Goal: Check status: Check status

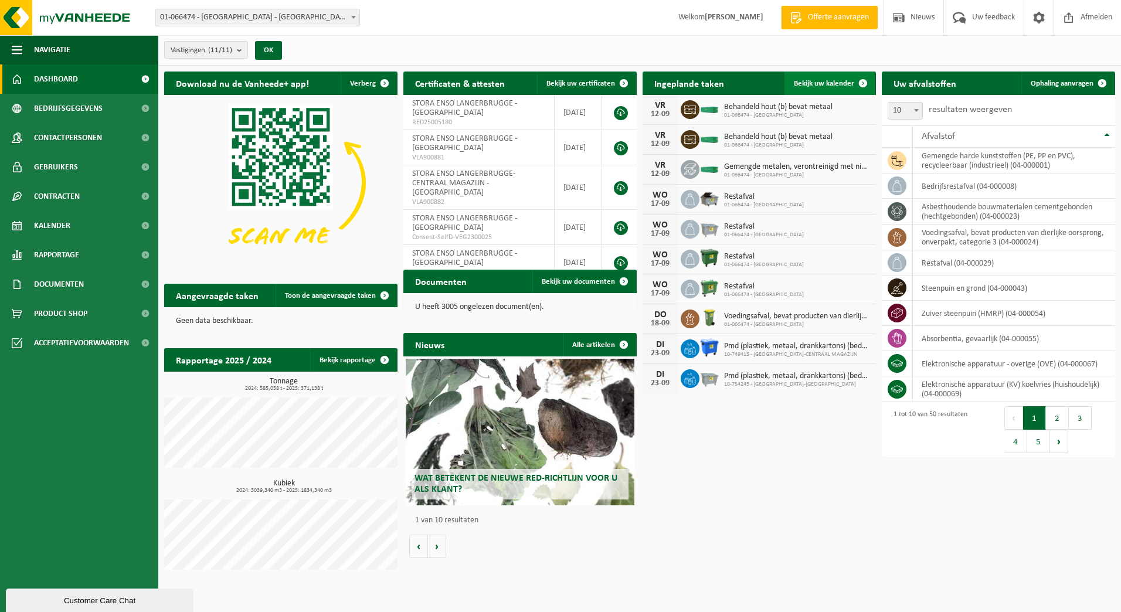
click at [829, 82] on span "Bekijk uw kalender" at bounding box center [824, 84] width 60 height 8
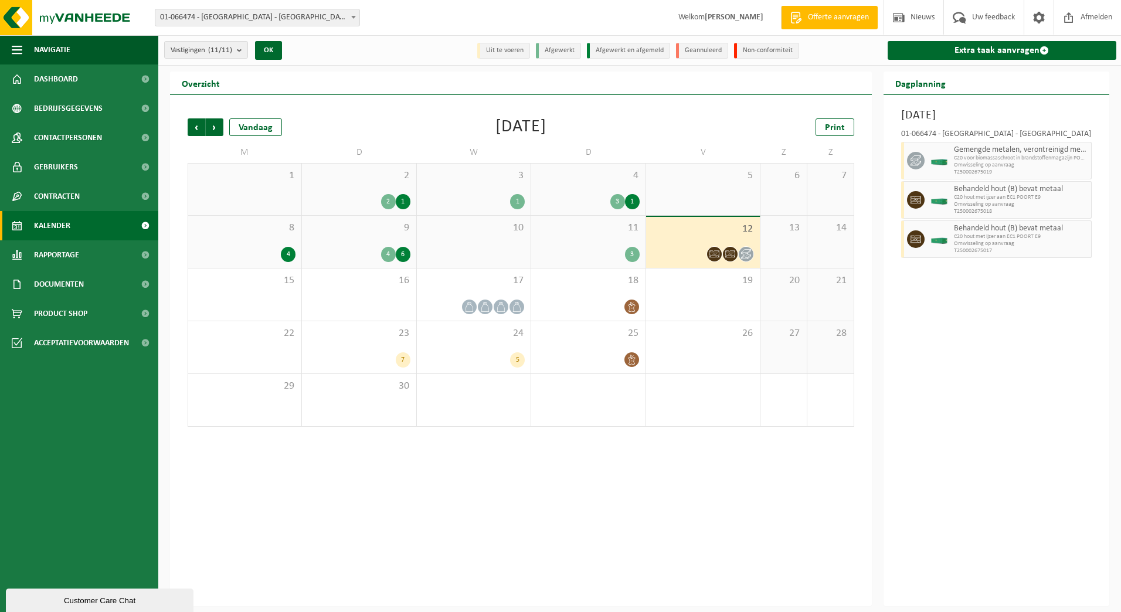
click at [613, 233] on span "11" at bounding box center [588, 228] width 102 height 13
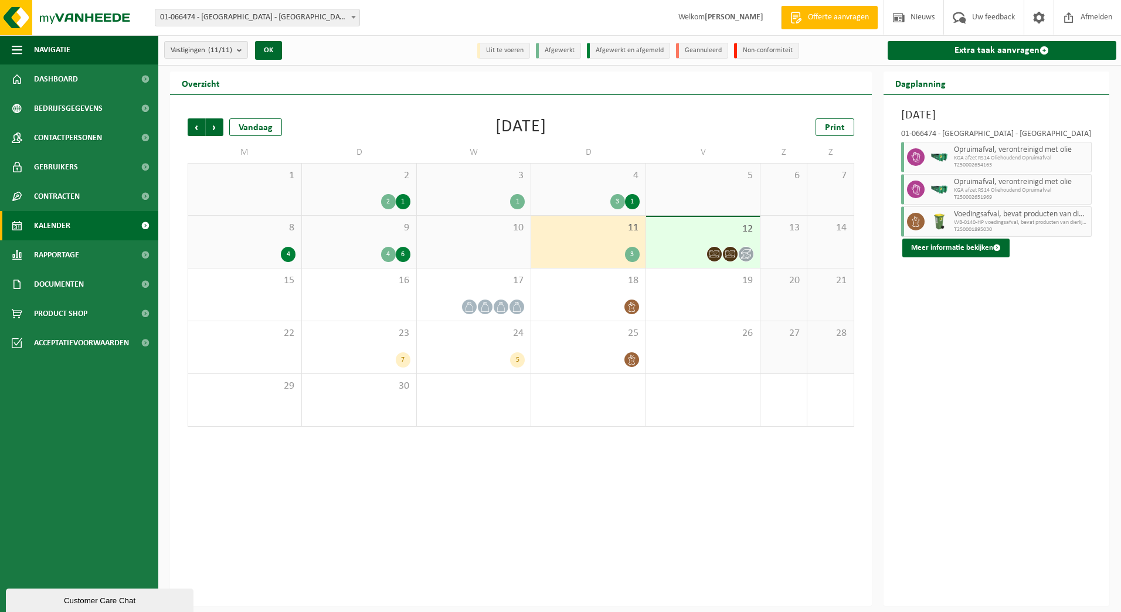
click at [613, 242] on div "11 3" at bounding box center [588, 242] width 114 height 52
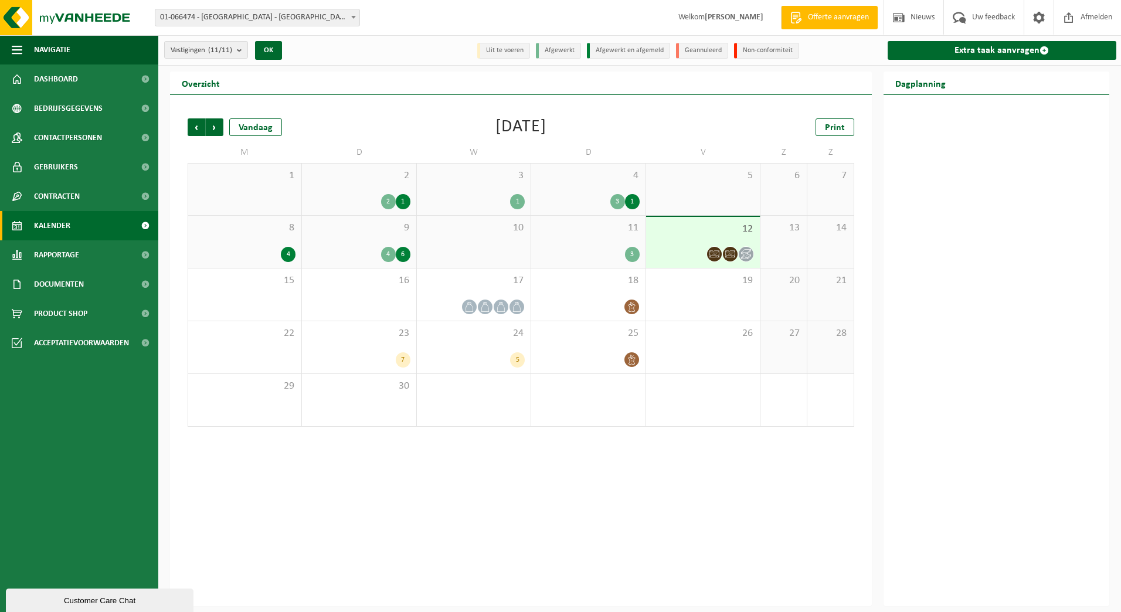
click at [558, 255] on div "3" at bounding box center [588, 254] width 102 height 15
